Goal: Navigation & Orientation: Find specific page/section

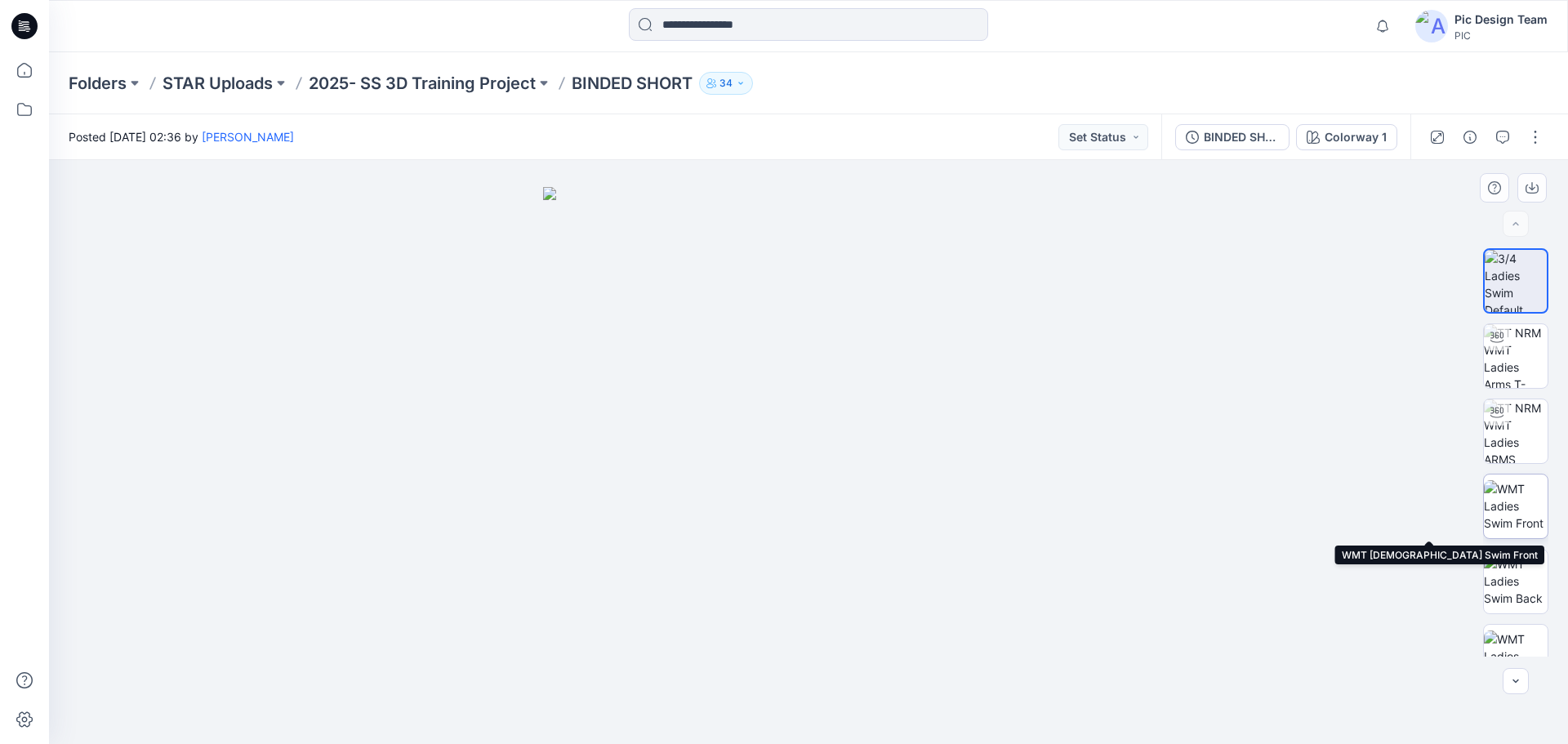
click at [1509, 513] on img at bounding box center [1515, 506] width 64 height 52
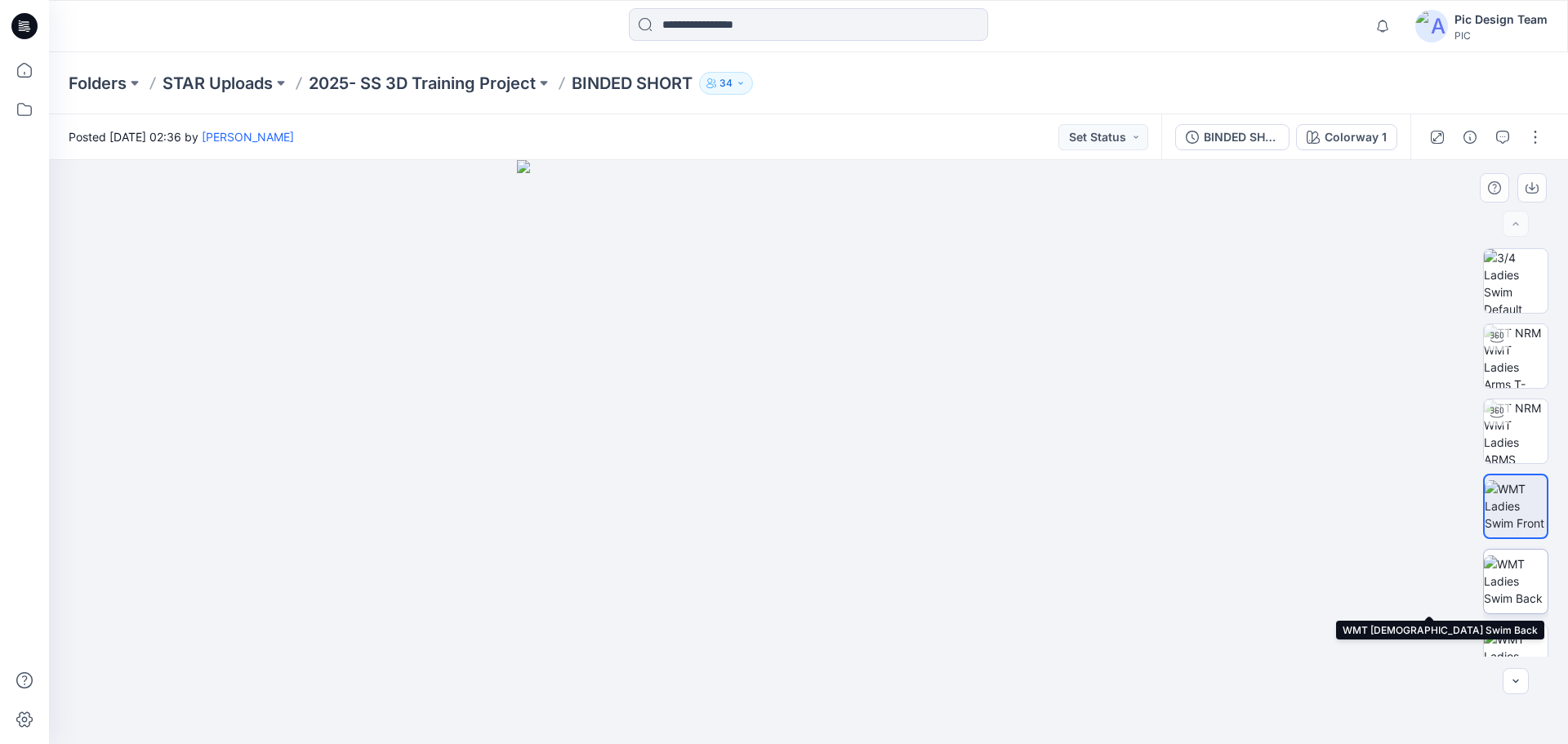
click at [1533, 582] on img at bounding box center [1515, 581] width 64 height 52
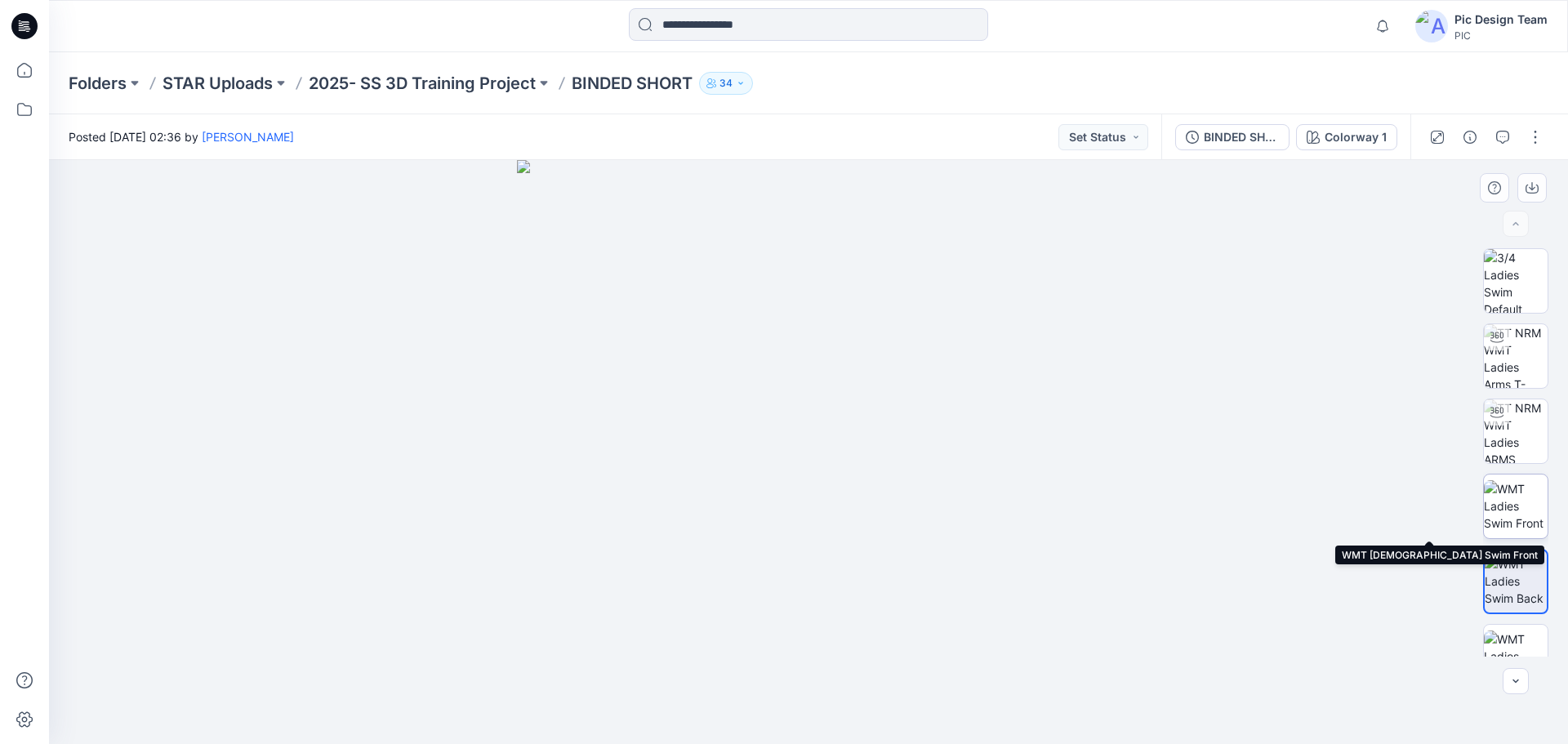
click at [1522, 521] on img at bounding box center [1515, 506] width 64 height 52
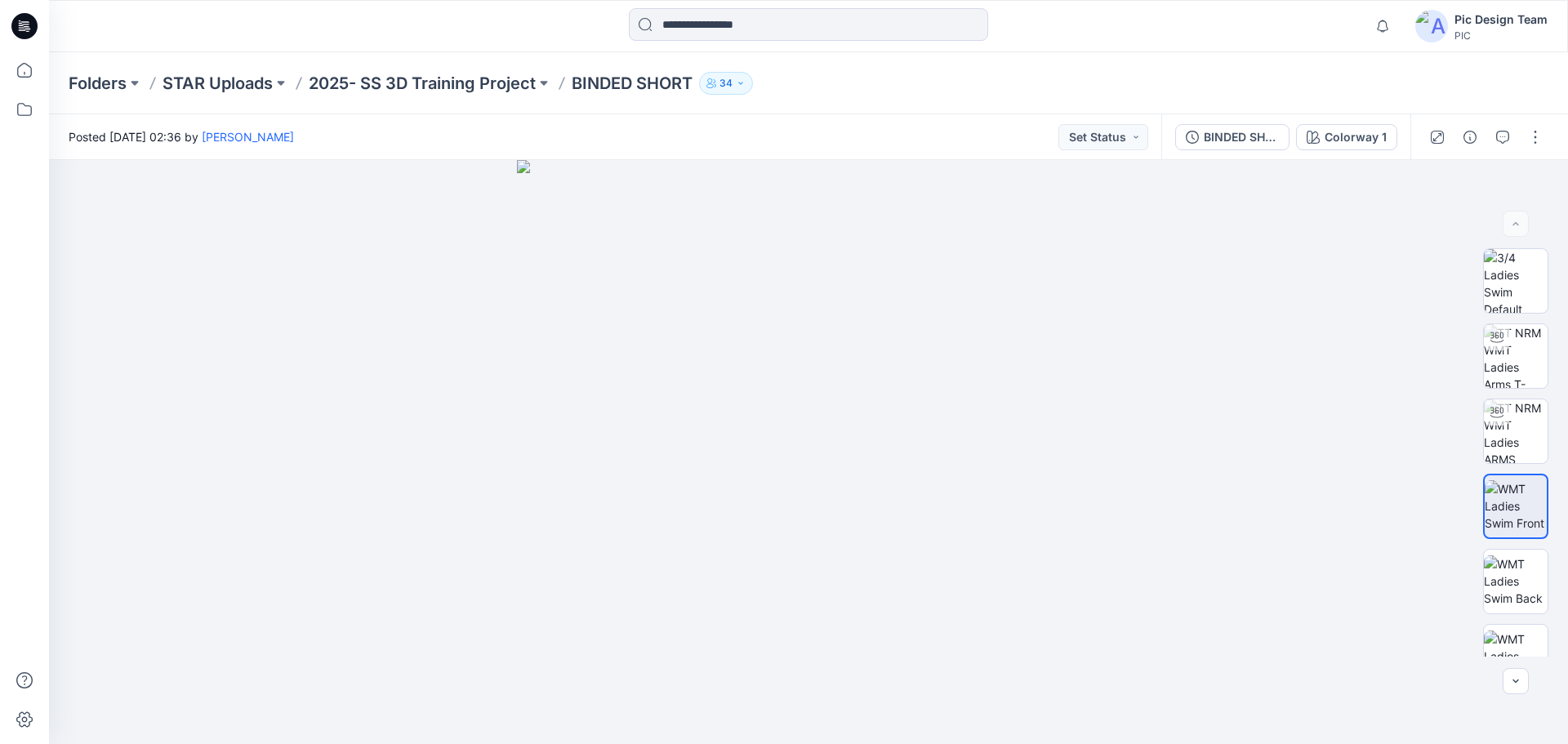
click at [424, 70] on div "Folders STAR Uploads 2025- SS 3D Training Project BINDED SHORT 34" at bounding box center [808, 83] width 1519 height 62
click at [424, 70] on div "Folders STAR Uploads 2025- SS 3D Training Project BINDED SHORT 34" at bounding box center [808, 83] width 1519 height 62
click at [375, 81] on p "2025- SS 3D Training Project" at bounding box center [422, 83] width 227 height 23
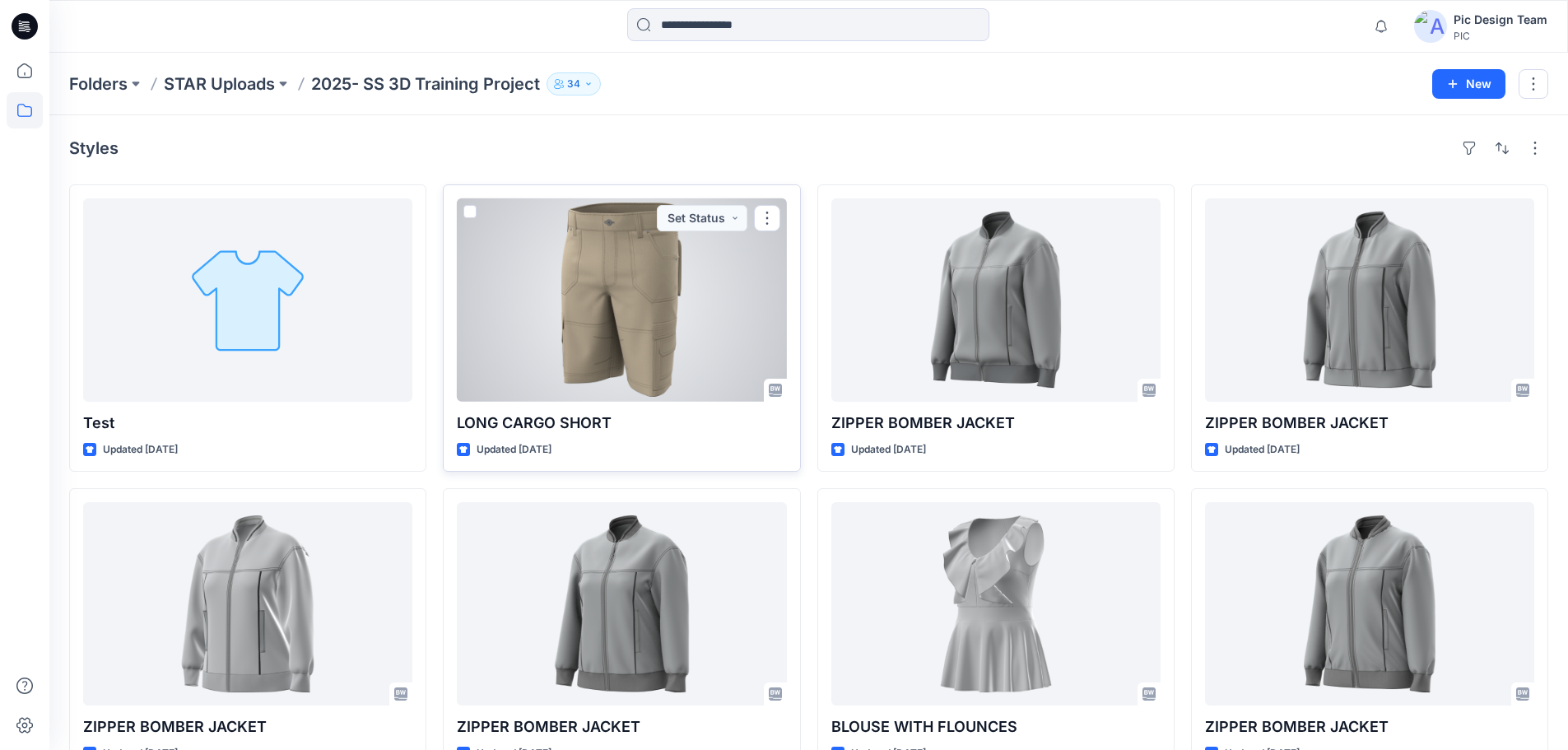
click at [627, 336] on div at bounding box center [621, 301] width 330 height 204
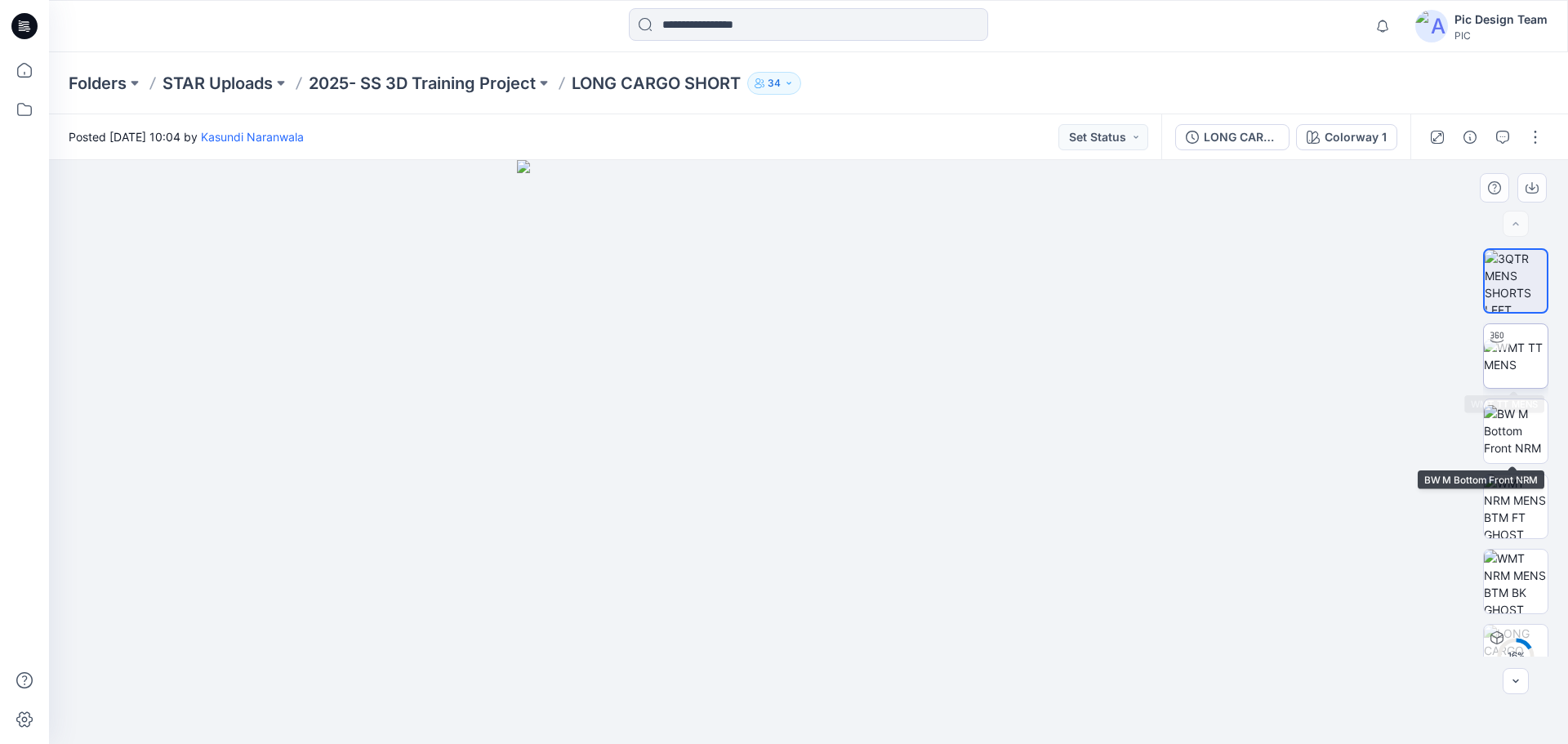
click at [1511, 374] on img at bounding box center [1515, 356] width 64 height 34
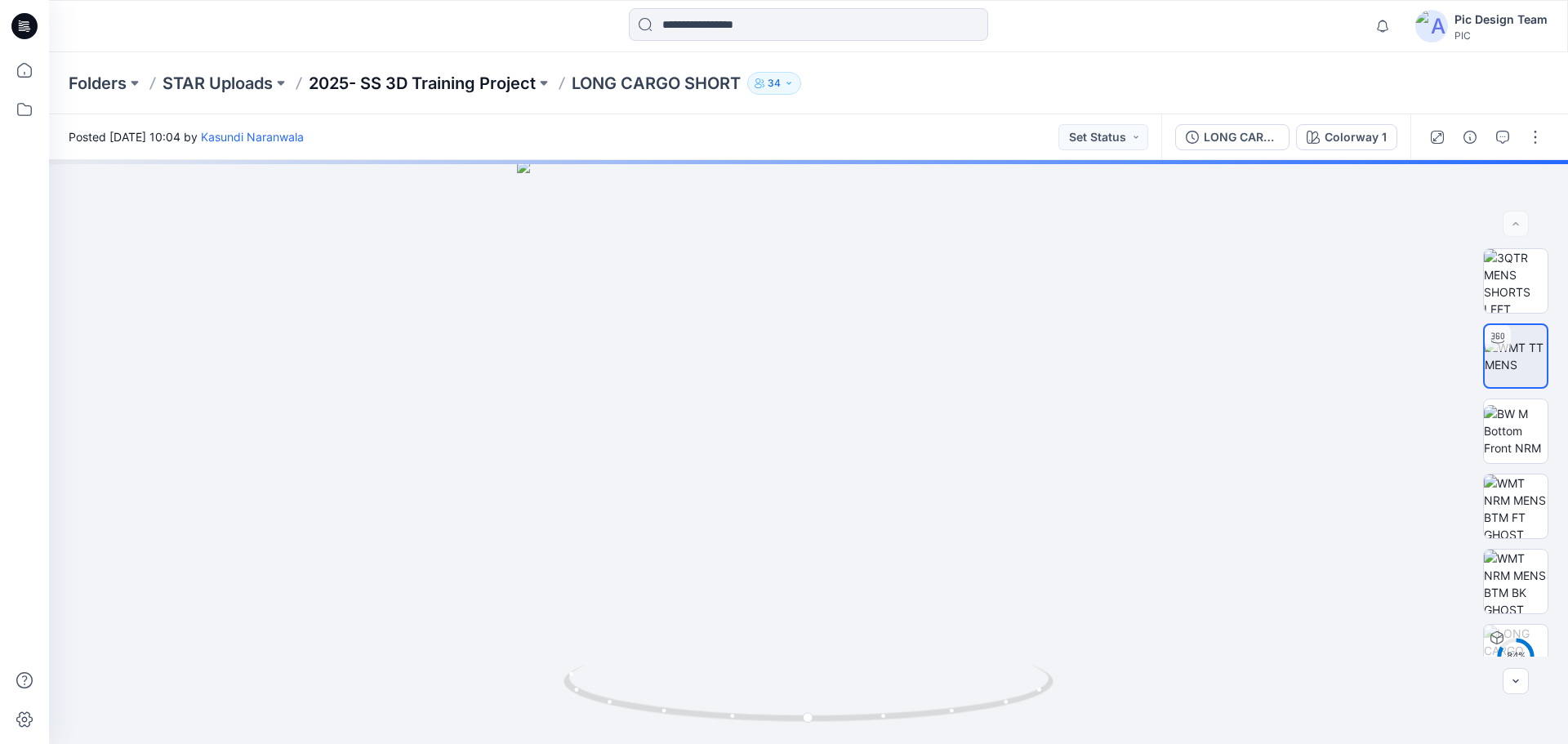
click at [389, 73] on p "2025- SS 3D Training Project" at bounding box center [422, 83] width 227 height 23
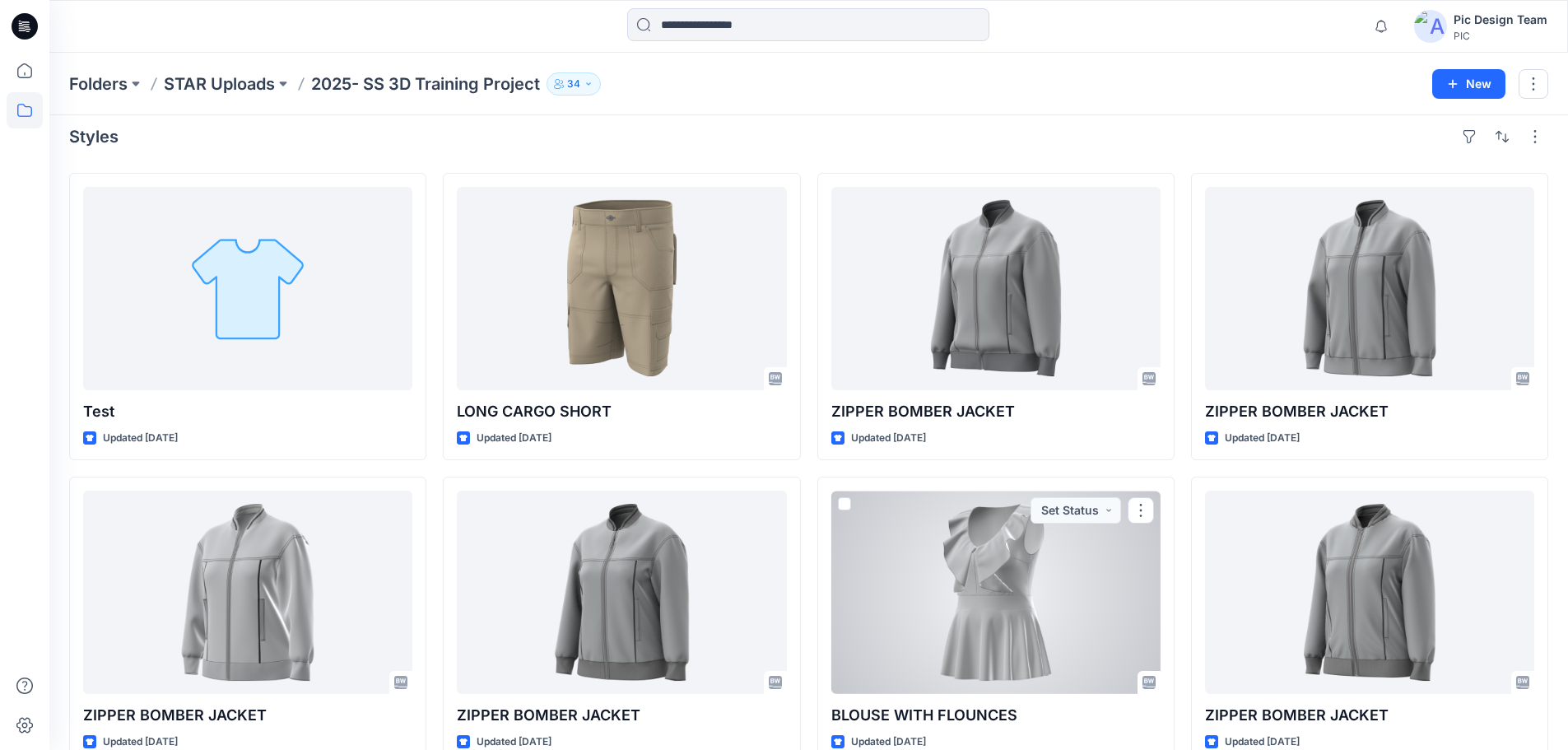
scroll to position [409, 0]
